Goal: Task Accomplishment & Management: Use online tool/utility

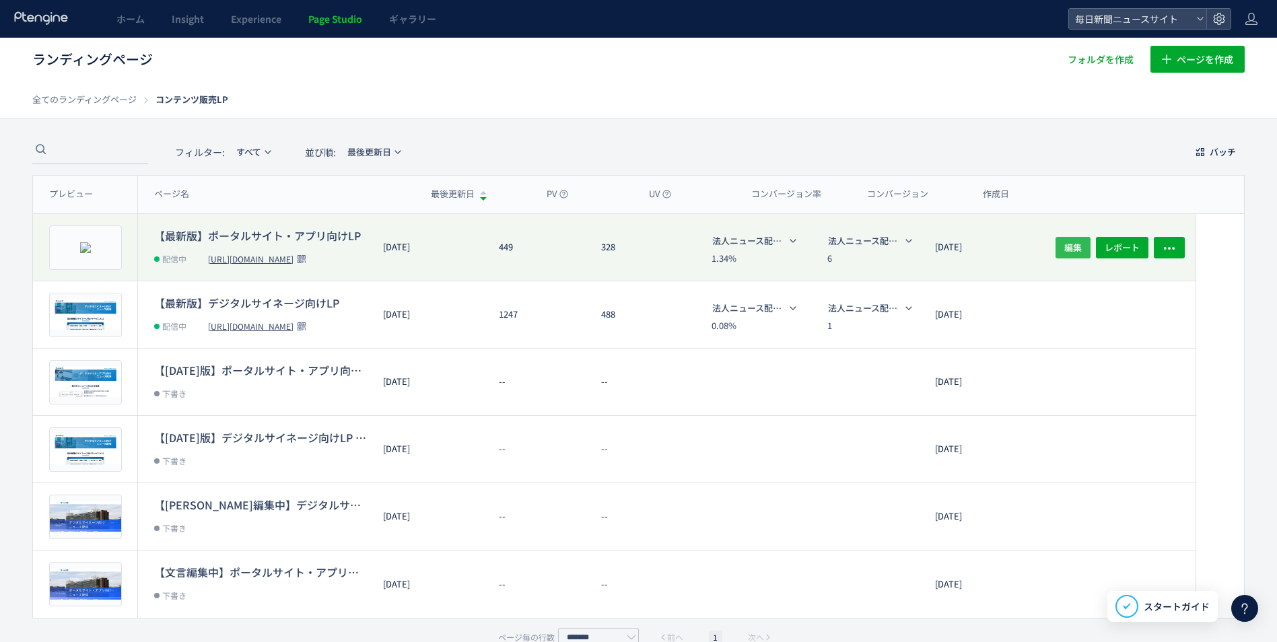
click at [1072, 247] on span "編集" at bounding box center [1073, 247] width 18 height 22
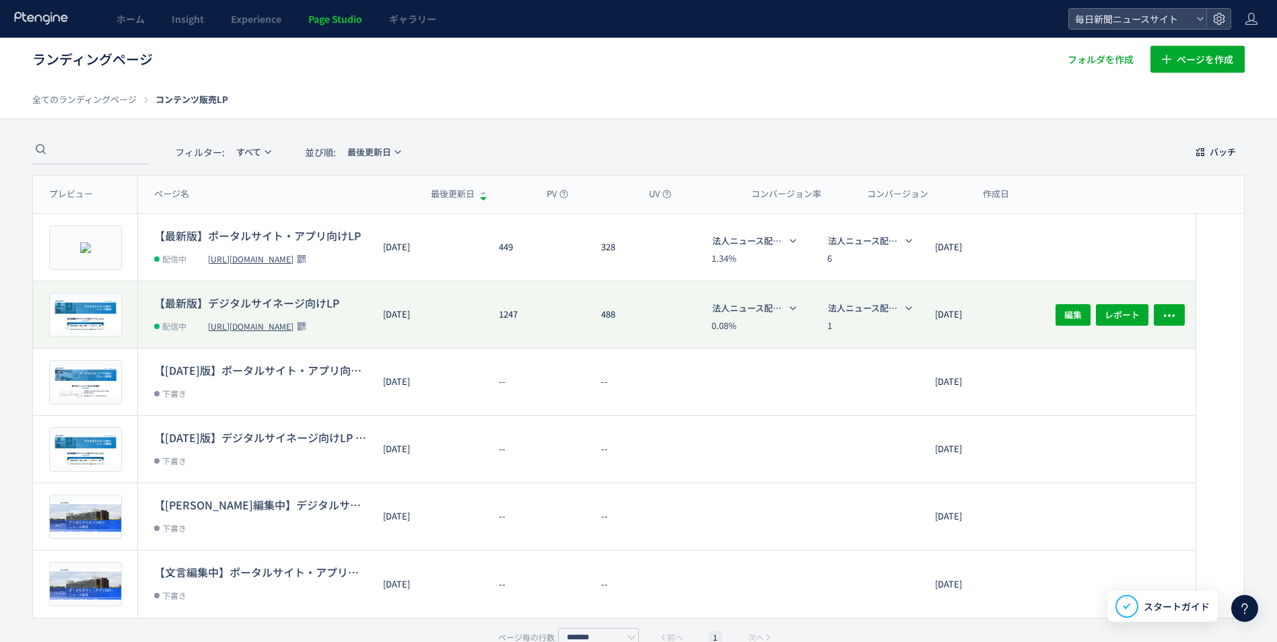
click at [281, 298] on dt "【最新版】デジタルサイネージ向けLP" at bounding box center [260, 302] width 213 height 15
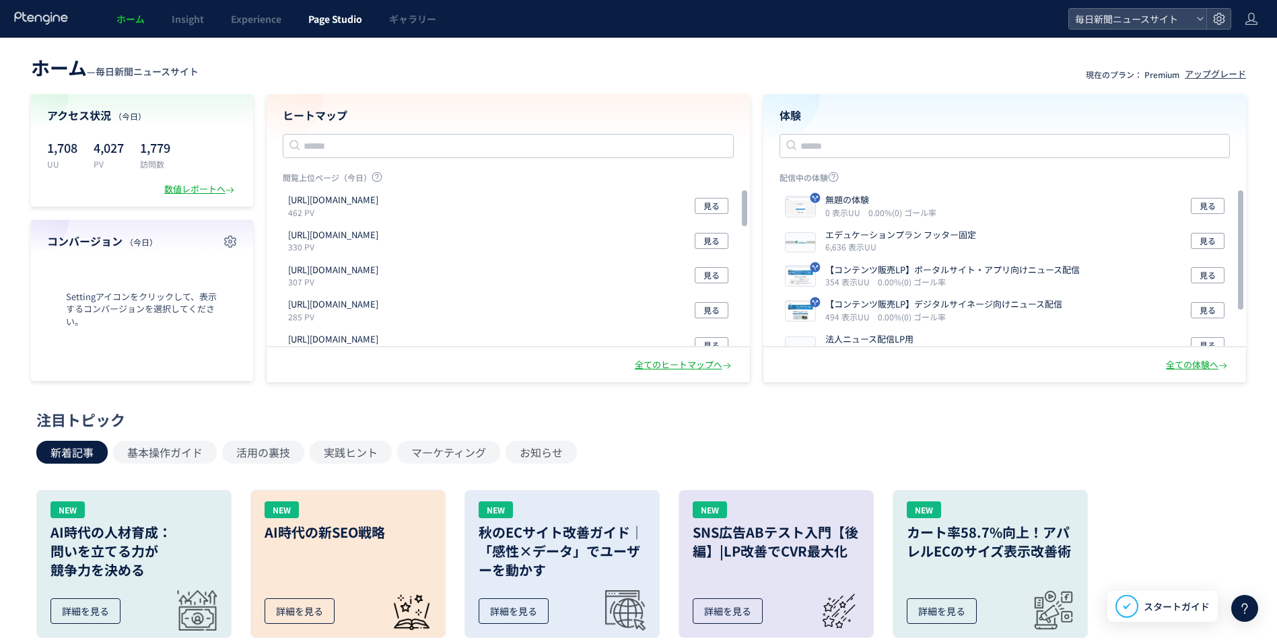
click at [345, 18] on span "Page Studio" at bounding box center [335, 18] width 54 height 13
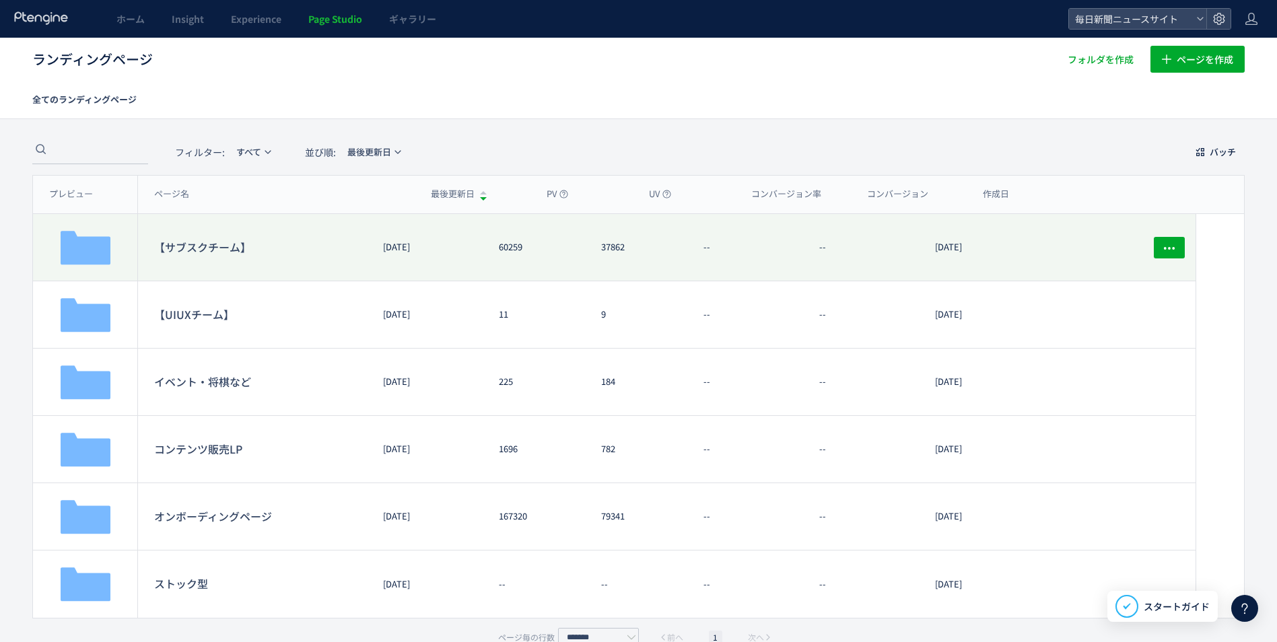
click at [218, 244] on dt "【サブスクチーム】" at bounding box center [260, 247] width 213 height 16
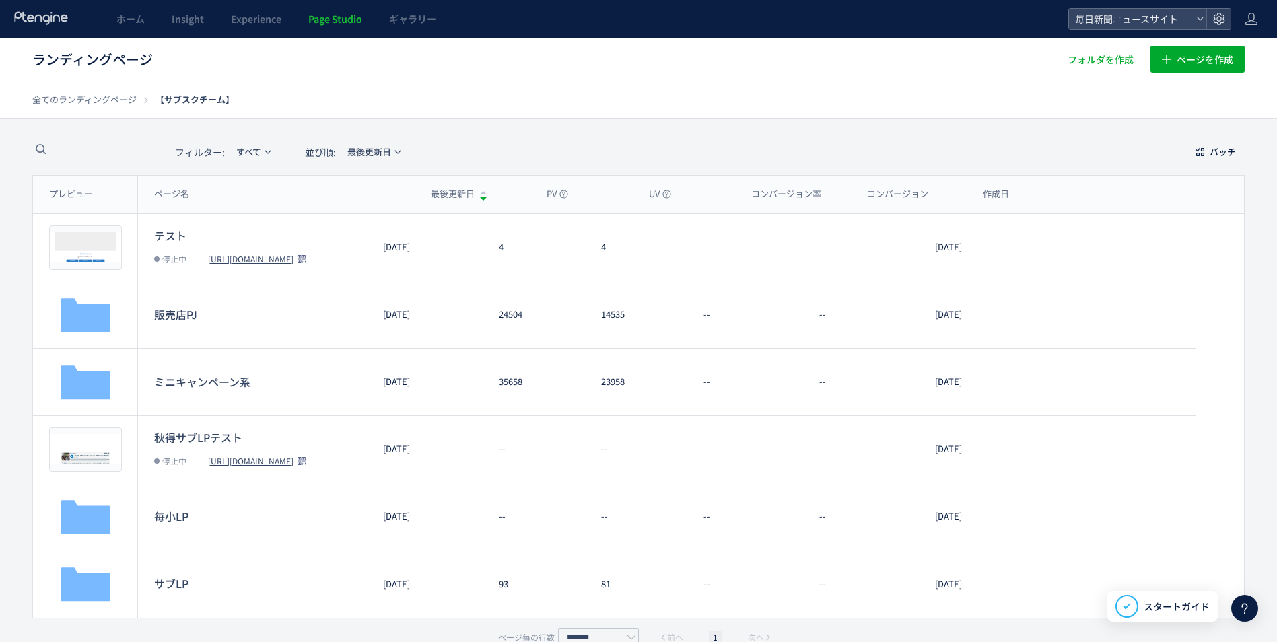
click at [327, 23] on span "Page Studio" at bounding box center [335, 18] width 54 height 13
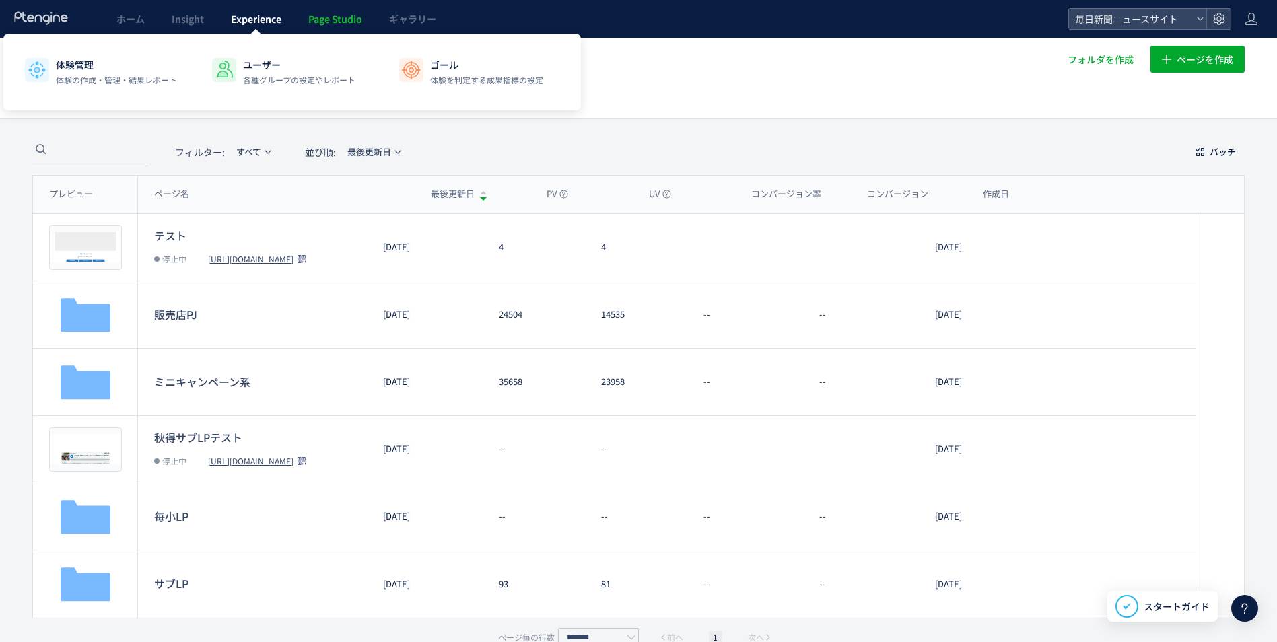
click at [268, 23] on span "Experience" at bounding box center [256, 18] width 50 height 13
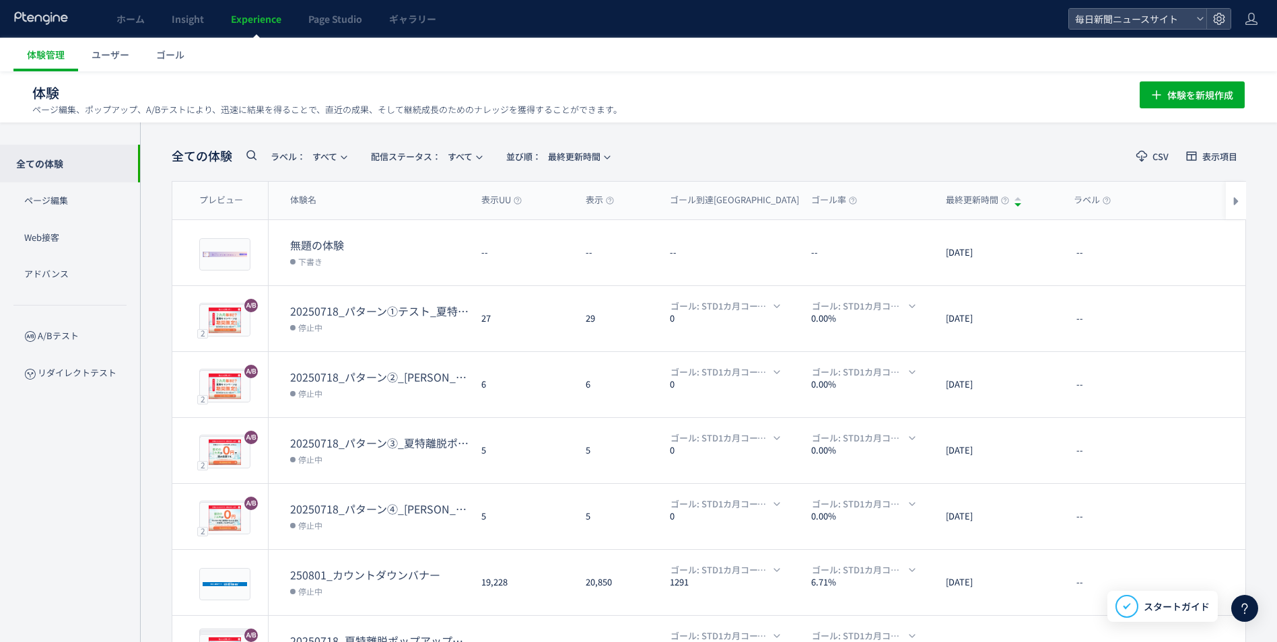
click at [332, 22] on span "Page Studio" at bounding box center [335, 18] width 54 height 13
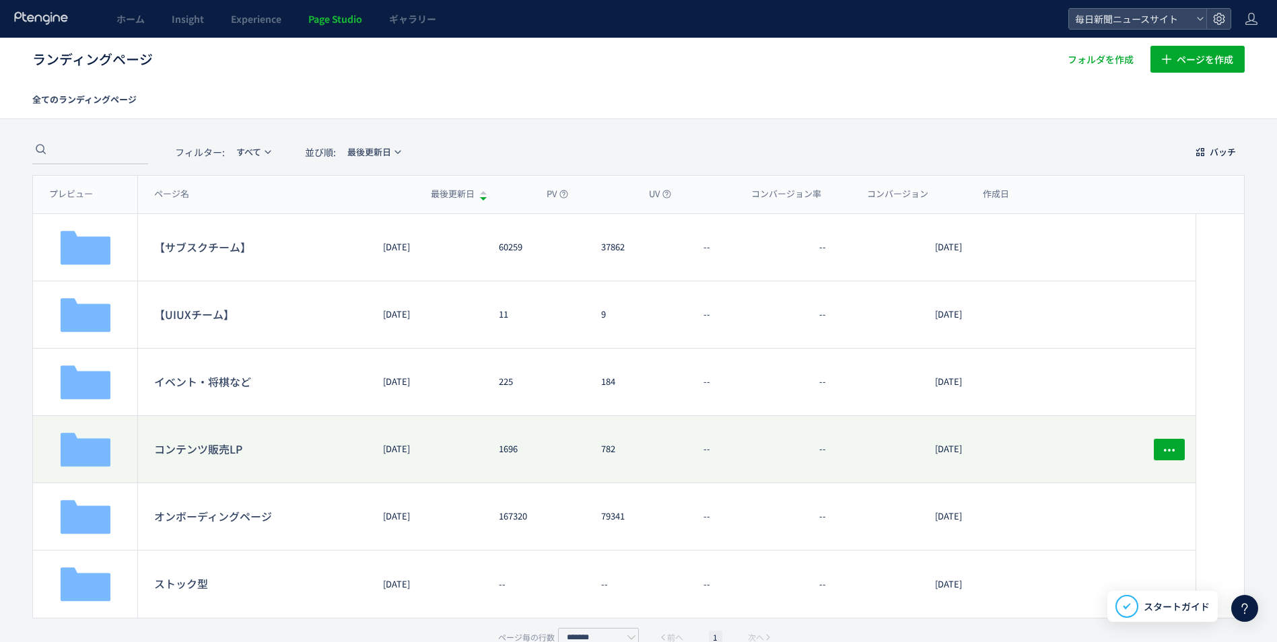
click at [214, 453] on dt "コンテンツ販売LP" at bounding box center [260, 449] width 213 height 16
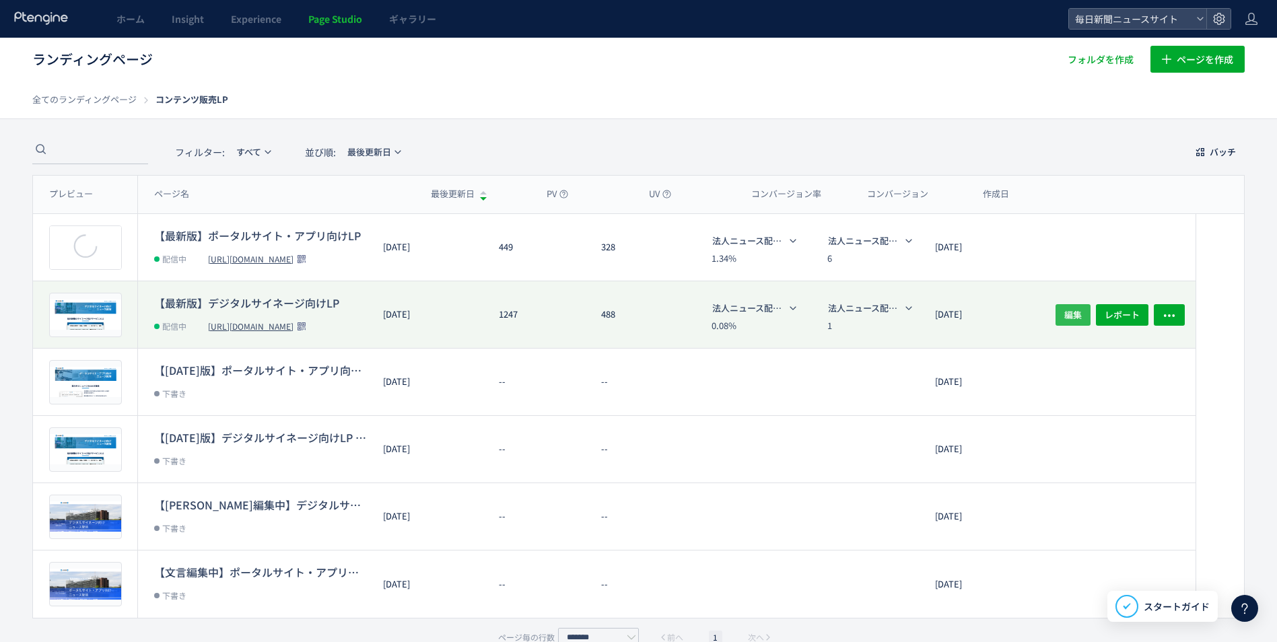
click at [1079, 310] on span "編集" at bounding box center [1073, 315] width 18 height 22
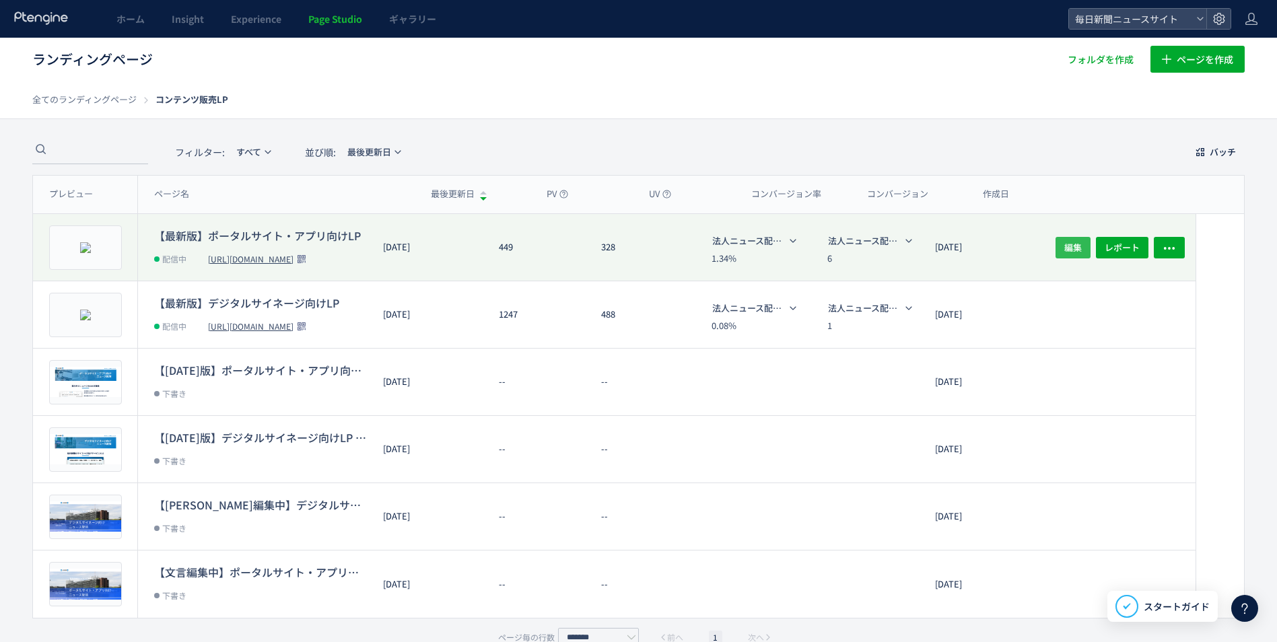
click at [1070, 240] on span "編集" at bounding box center [1073, 247] width 18 height 22
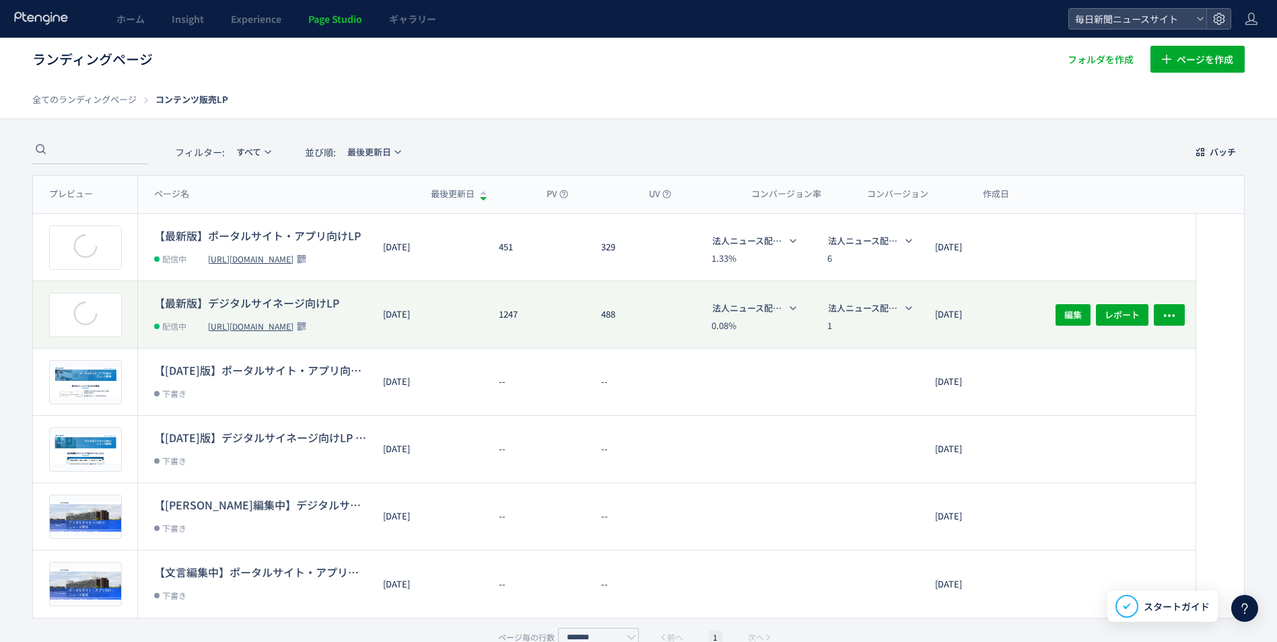
click at [283, 306] on dt "【最新版】デジタルサイネージ向けLP" at bounding box center [260, 302] width 213 height 15
click at [1073, 310] on span "編集" at bounding box center [1073, 315] width 18 height 22
